Goal: Transaction & Acquisition: Subscribe to service/newsletter

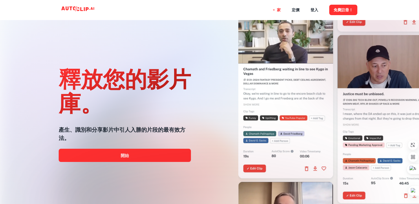
click at [133, 158] on div at bounding box center [209, 204] width 335 height 110
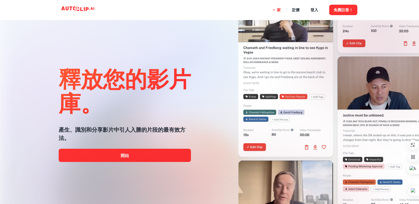
click at [158, 157] on div at bounding box center [209, 204] width 335 height 110
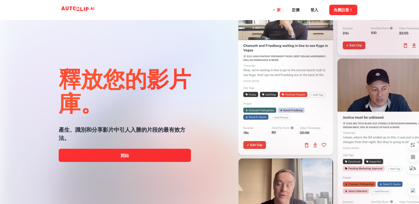
click at [158, 157] on div at bounding box center [209, 204] width 335 height 110
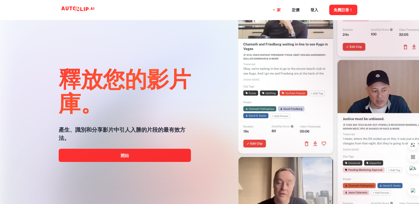
click at [158, 157] on div at bounding box center [209, 204] width 335 height 110
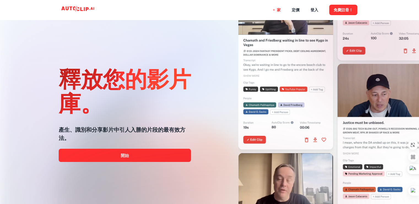
click at [133, 157] on div at bounding box center [209, 204] width 335 height 110
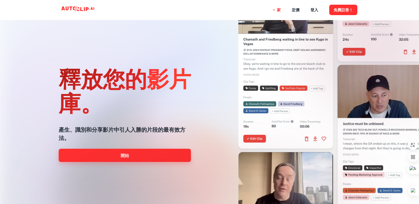
click at [140, 153] on link "開始" at bounding box center [125, 155] width 132 height 13
